Goal: Submit feedback/report problem: Submit feedback/report problem

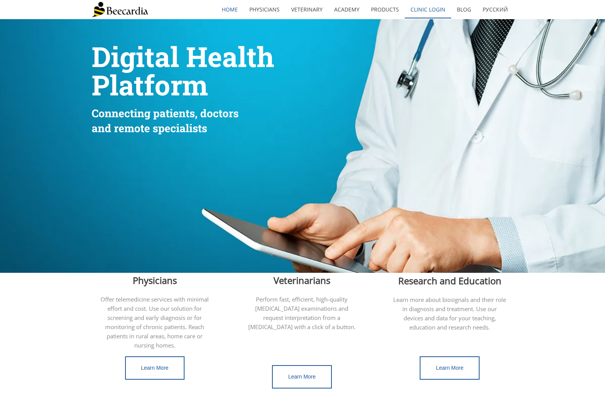
click at [426, 10] on link "Clinic Login" at bounding box center [428, 10] width 46 height 18
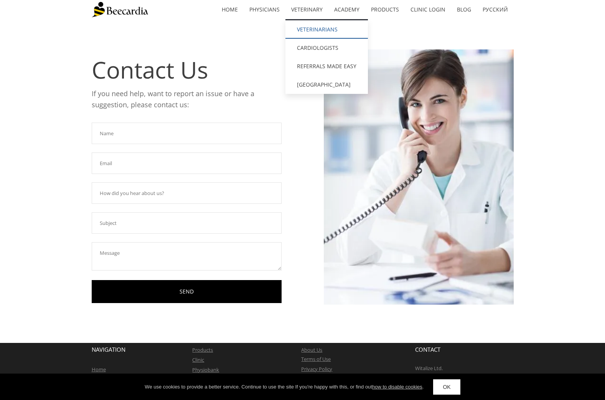
click at [307, 30] on link "Veterinarians" at bounding box center [326, 29] width 82 height 18
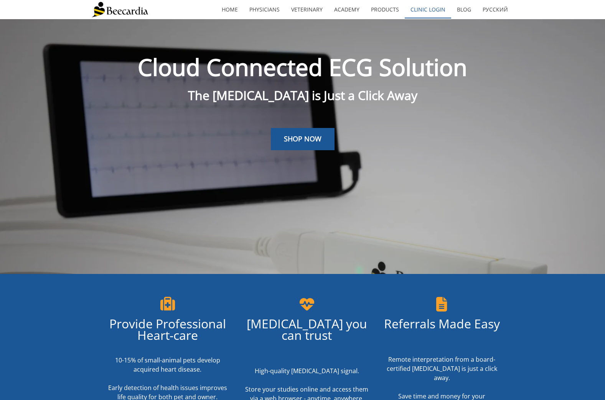
click at [423, 9] on link "Clinic Login" at bounding box center [428, 10] width 46 height 18
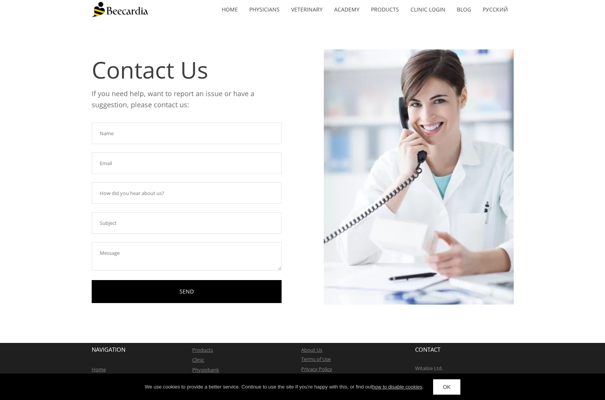
click at [123, 130] on input "text" at bounding box center [187, 133] width 190 height 21
click at [109, 165] on input "text" at bounding box center [187, 163] width 190 height 21
click at [122, 138] on input "[PERSON_NAME]" at bounding box center [187, 133] width 190 height 21
type input "[PERSON_NAME]"
click at [109, 170] on input "text" at bounding box center [187, 163] width 190 height 21
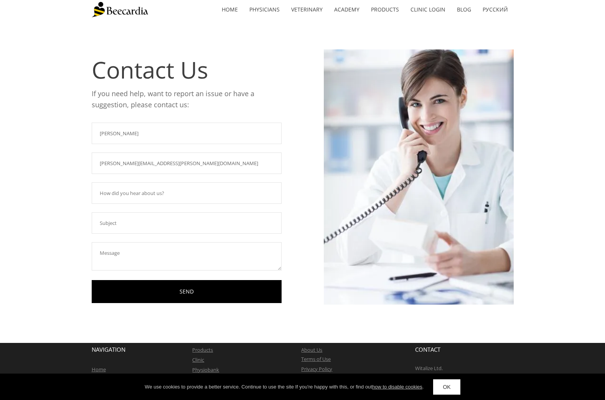
type input "murry.welsh@eastbarnetvets.com"
click at [112, 224] on input "text" at bounding box center [187, 222] width 190 height 21
type input "reported ordered on the 1/8/25 for twinkle chambers"
click at [119, 255] on textarea at bounding box center [187, 256] width 190 height 28
click at [133, 252] on textarea "ECG run east barnet vets on the above patient and reports requested on 1/8/25 b…" at bounding box center [187, 256] width 190 height 28
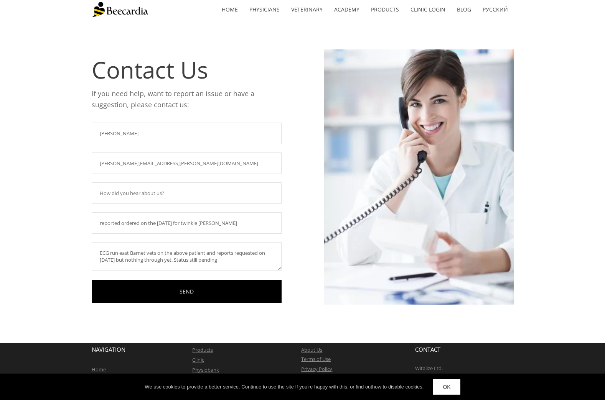
click at [221, 259] on textarea "ECG run east Barnet vets on the above patient and reports requested on 1/8/25 b…" at bounding box center [187, 256] width 190 height 28
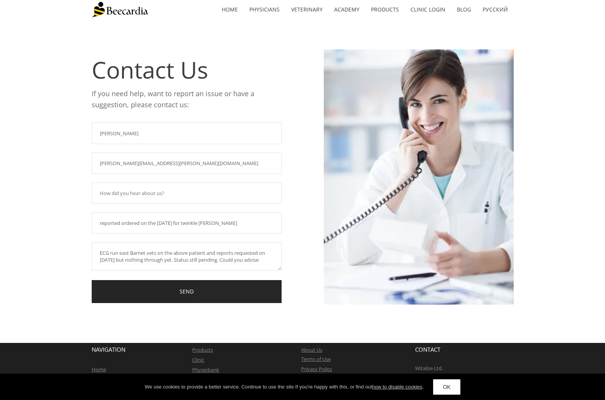
type textarea "ECG run east Barnet vets on the above patient and reports requested on 1/8/25 b…"
click at [184, 293] on link "SEND" at bounding box center [187, 291] width 190 height 23
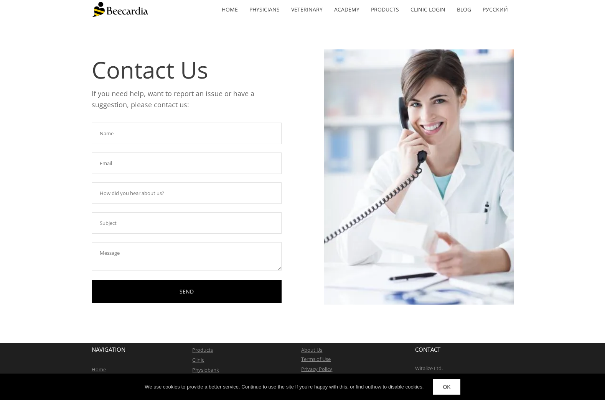
click at [116, 136] on input "text" at bounding box center [187, 133] width 190 height 21
type input "[PERSON_NAME]"
click at [173, 169] on input "text" at bounding box center [187, 163] width 190 height 21
type input "Welsh"
click at [146, 192] on input "text" at bounding box center [187, 193] width 190 height 21
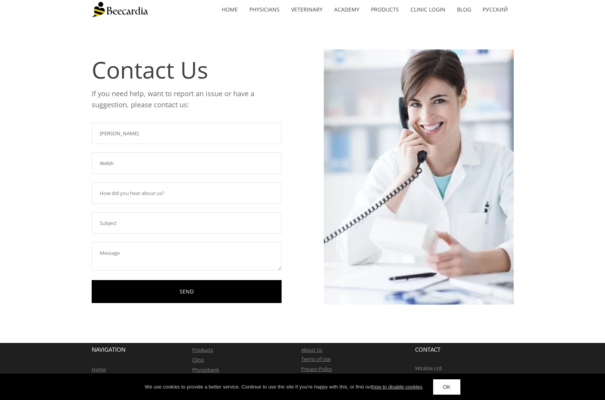
click at [139, 229] on input "text" at bounding box center [187, 222] width 190 height 21
click at [113, 254] on textarea at bounding box center [187, 256] width 190 height 28
click at [128, 226] on input "text" at bounding box center [187, 222] width 190 height 21
type input "reported ordered"
click at [420, 8] on link "Clinic Login" at bounding box center [428, 10] width 46 height 18
